Goal: Task Accomplishment & Management: Use online tool/utility

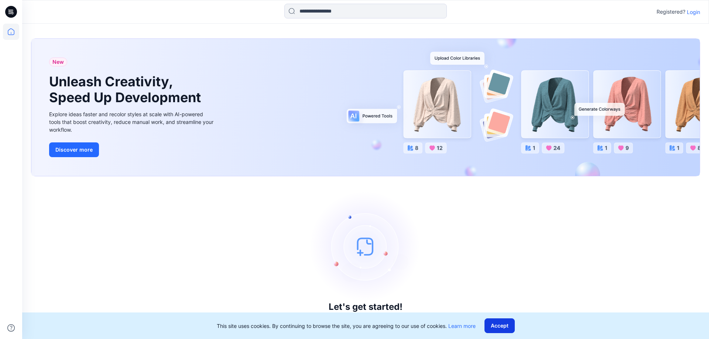
click at [507, 324] on button "Accept" at bounding box center [499, 326] width 30 height 15
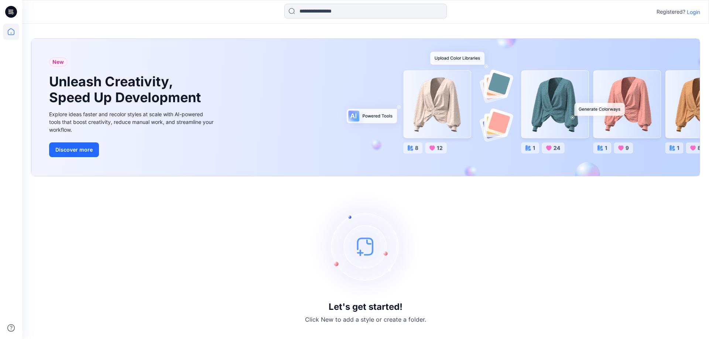
click at [695, 15] on p "Login" at bounding box center [693, 12] width 13 height 8
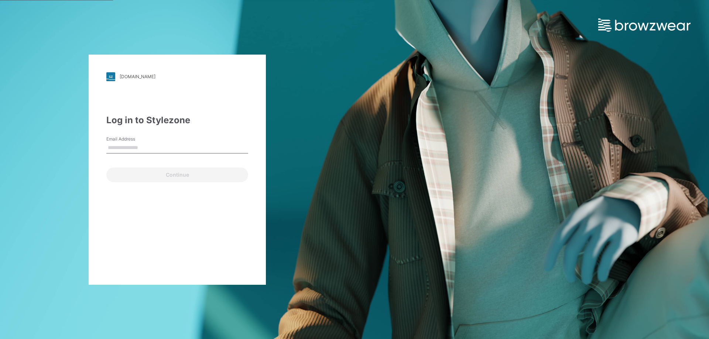
type input "**********"
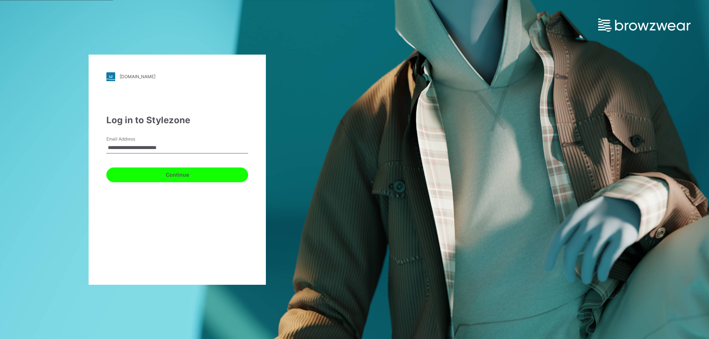
click at [197, 175] on button "Continue" at bounding box center [177, 175] width 142 height 15
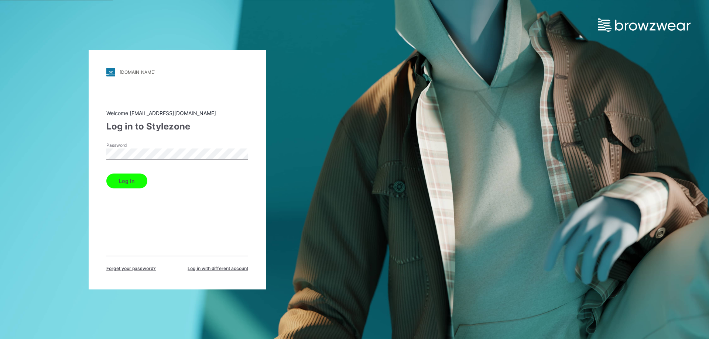
click at [121, 178] on button "Log in" at bounding box center [126, 180] width 41 height 15
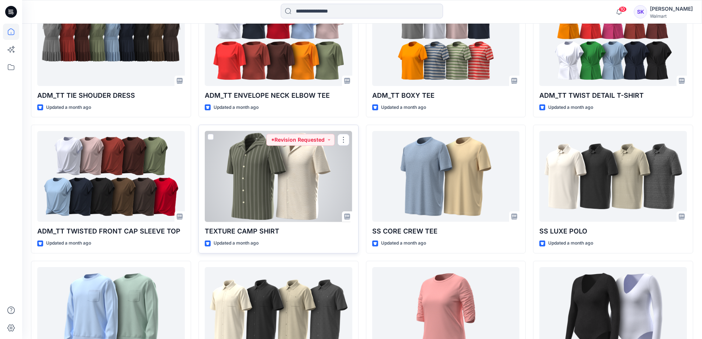
scroll to position [945, 0]
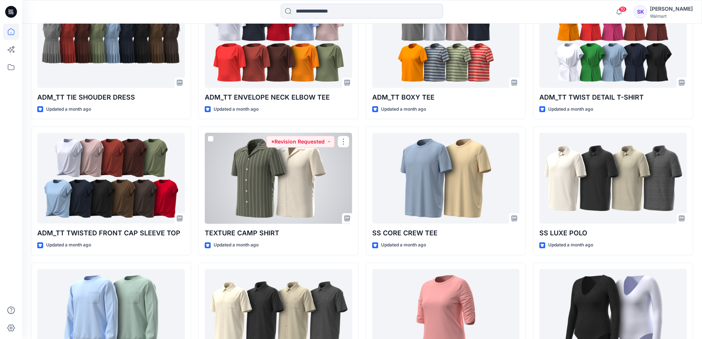
click at [279, 197] on div at bounding box center [279, 178] width 148 height 91
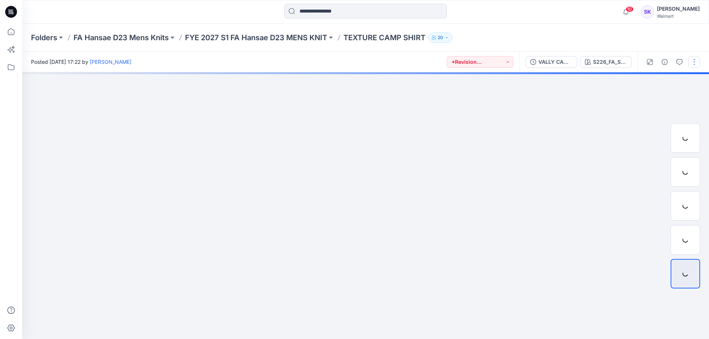
click at [691, 63] on button "button" at bounding box center [694, 62] width 12 height 12
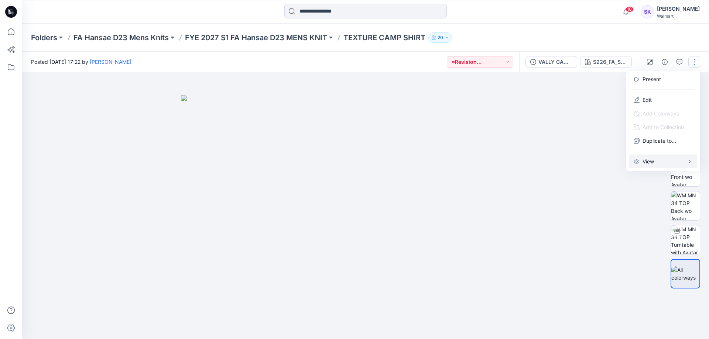
click at [667, 159] on button "View" at bounding box center [663, 162] width 68 height 14
click at [574, 28] on div "Folders FA Hansae D23 Mens Knits FYE 2027 S1 FA Hansae D23 MENS KNIT TEXTURE CA…" at bounding box center [365, 38] width 687 height 28
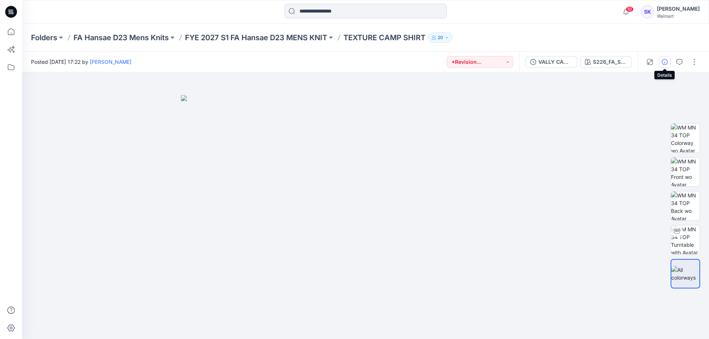
click at [665, 65] on icon "button" at bounding box center [664, 62] width 6 height 6
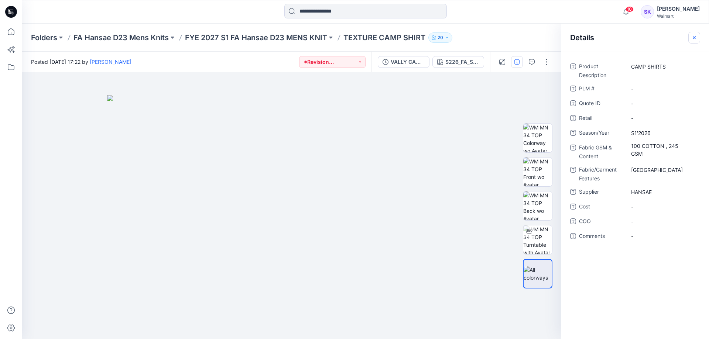
click at [695, 40] on icon "button" at bounding box center [694, 38] width 6 height 6
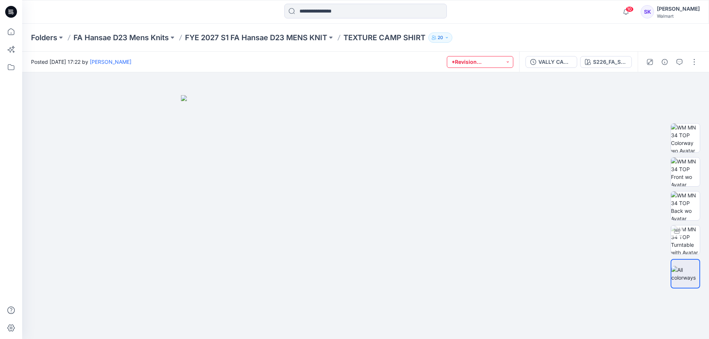
click at [506, 65] on button "*Revision Requested" at bounding box center [480, 62] width 66 height 12
click at [547, 35] on div "Folders FA Hansae D23 Mens Knits FYE 2027 S1 FA Hansae D23 MENS KNIT TEXTURE CA…" at bounding box center [336, 37] width 611 height 10
click at [530, 63] on icon "button" at bounding box center [533, 62] width 6 height 6
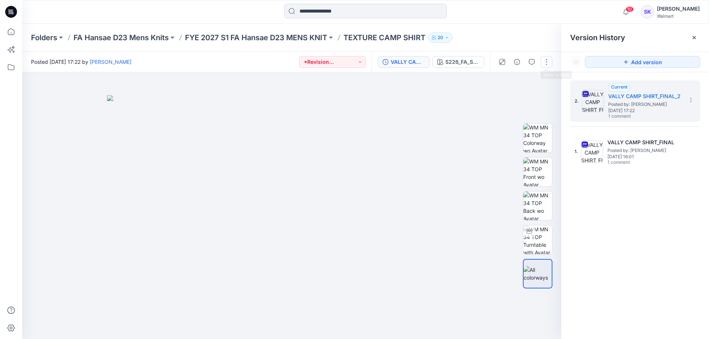
click at [550, 66] on button "button" at bounding box center [546, 62] width 12 height 12
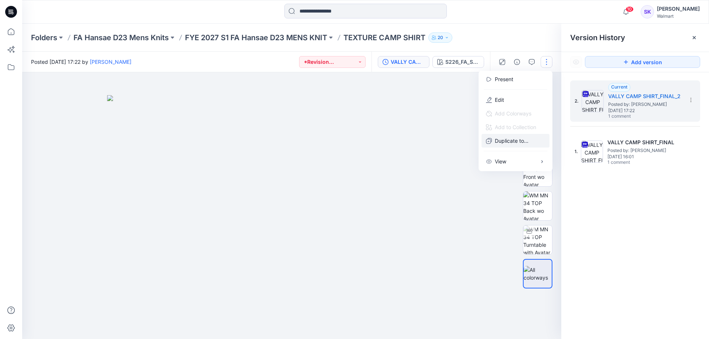
click at [525, 145] on button "Duplicate to..." at bounding box center [515, 141] width 68 height 14
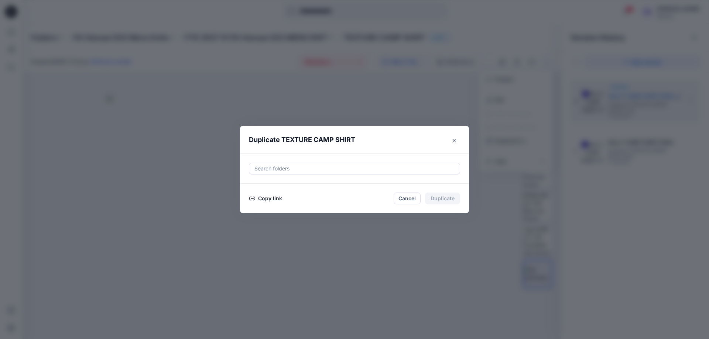
click at [271, 199] on button "Copy link" at bounding box center [266, 198] width 34 height 9
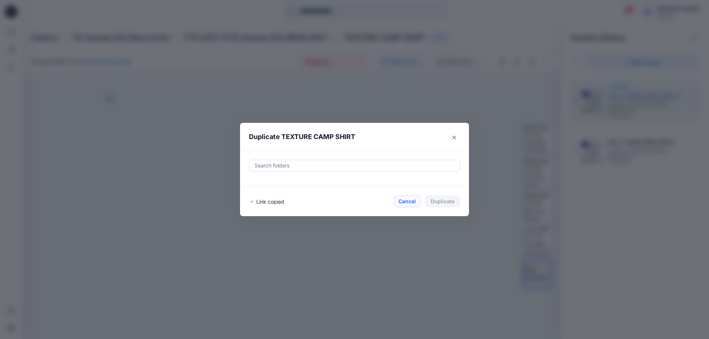
click at [415, 204] on button "Cancel" at bounding box center [406, 202] width 27 height 12
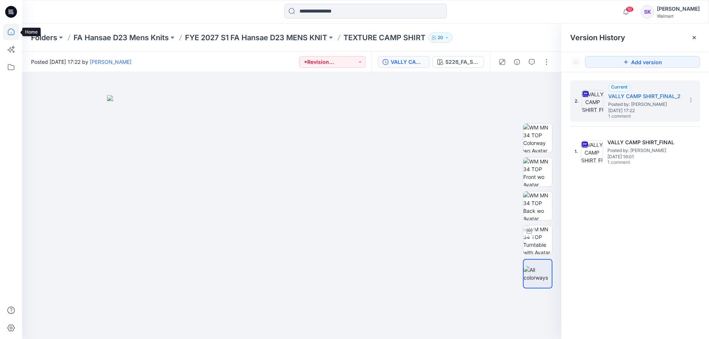
click at [16, 30] on icon at bounding box center [11, 32] width 16 height 16
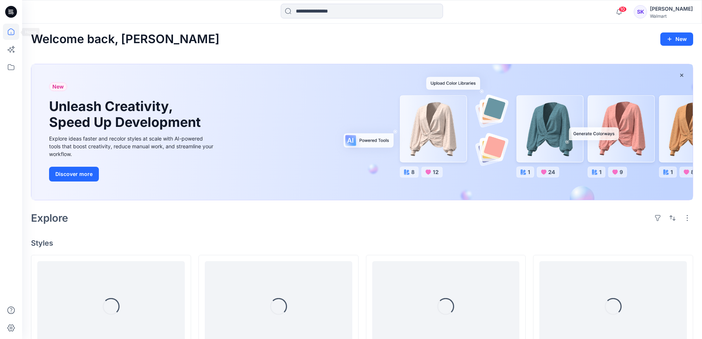
click at [13, 25] on icon at bounding box center [11, 32] width 16 height 16
click at [13, 30] on icon at bounding box center [11, 31] width 7 height 7
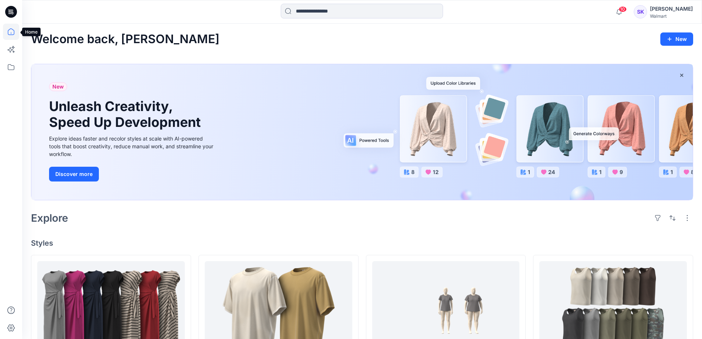
click at [9, 32] on icon at bounding box center [11, 32] width 16 height 16
click at [91, 41] on h2 "Welcome back, [PERSON_NAME]" at bounding box center [125, 39] width 189 height 14
